Goal: Task Accomplishment & Management: Use online tool/utility

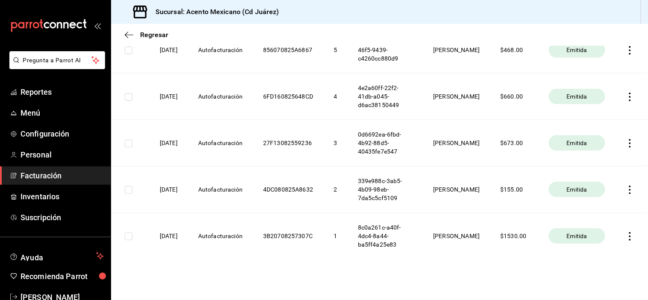
scroll to position [181, 0]
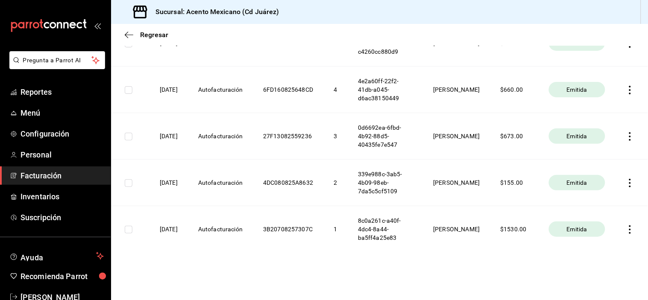
click at [300, 135] on th "27F13082559236" at bounding box center [288, 136] width 70 height 47
click at [506, 137] on th "$ 673.00" at bounding box center [514, 136] width 48 height 47
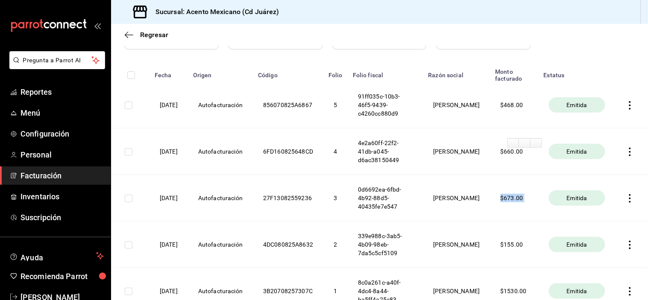
scroll to position [117, 0]
click at [502, 153] on th "$ 660.00" at bounding box center [514, 152] width 48 height 47
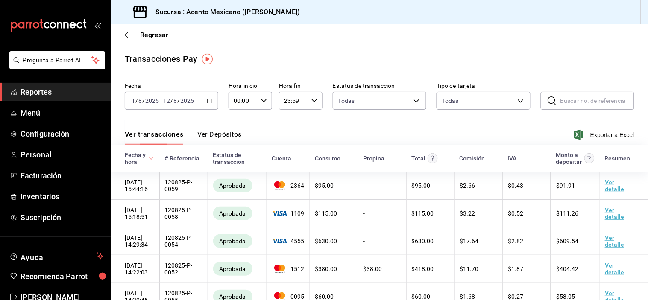
click at [204, 97] on div "[DATE] [DATE] - [DATE] [DATE]" at bounding box center [172, 101] width 94 height 18
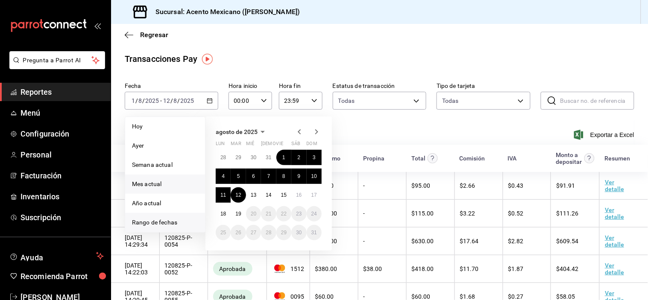
click at [167, 188] on span "Mes actual" at bounding box center [165, 184] width 66 height 9
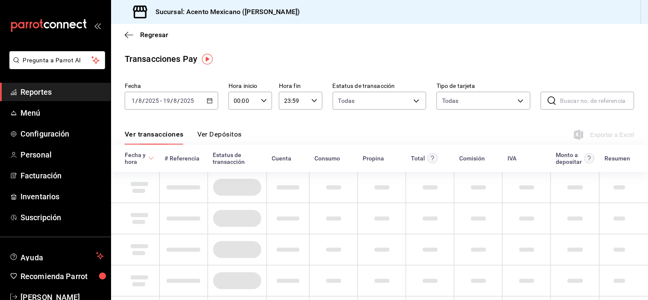
click at [378, 124] on div "Ver transacciones Ver Depósitos Exportar a Excel" at bounding box center [380, 132] width 510 height 25
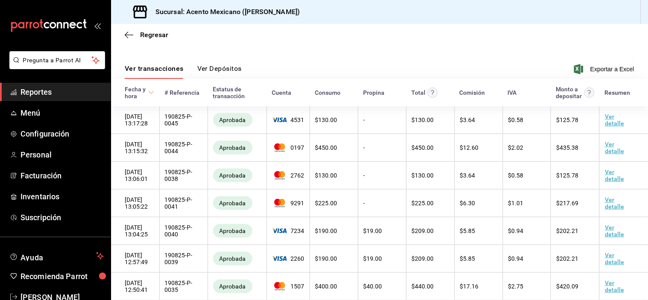
scroll to position [79, 0]
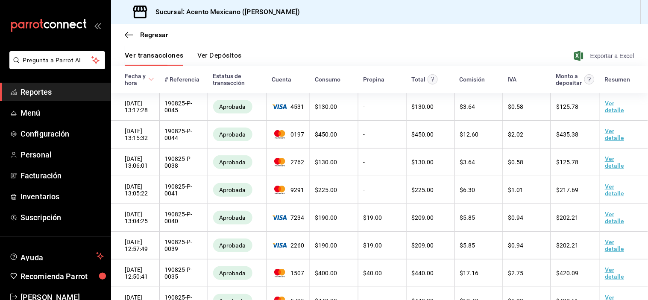
click at [599, 56] on span "Exportar a Excel" at bounding box center [605, 56] width 59 height 10
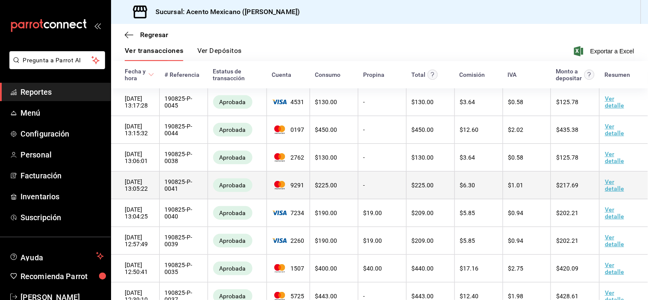
scroll to position [0, 0]
